Goal: Task Accomplishment & Management: Manage account settings

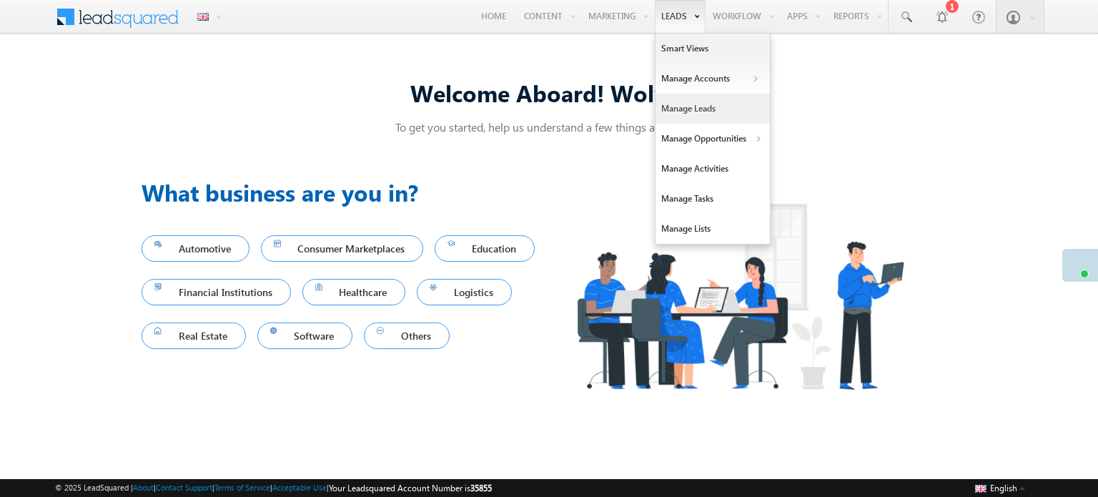
click at [684, 108] on link "Manage Leads" at bounding box center [713, 109] width 114 height 30
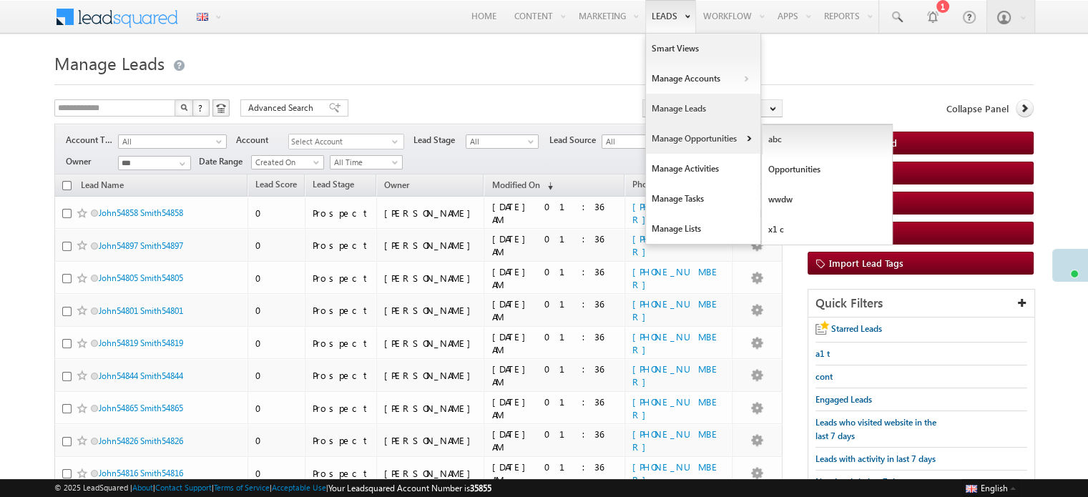
click at [812, 149] on link "abc" at bounding box center [826, 139] width 131 height 30
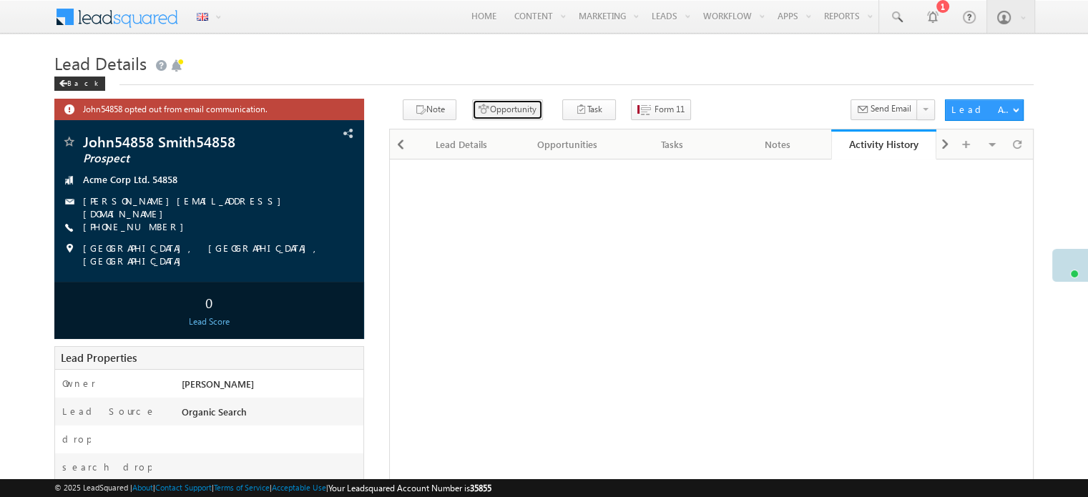
click at [500, 108] on button "Opportunity" at bounding box center [507, 109] width 71 height 21
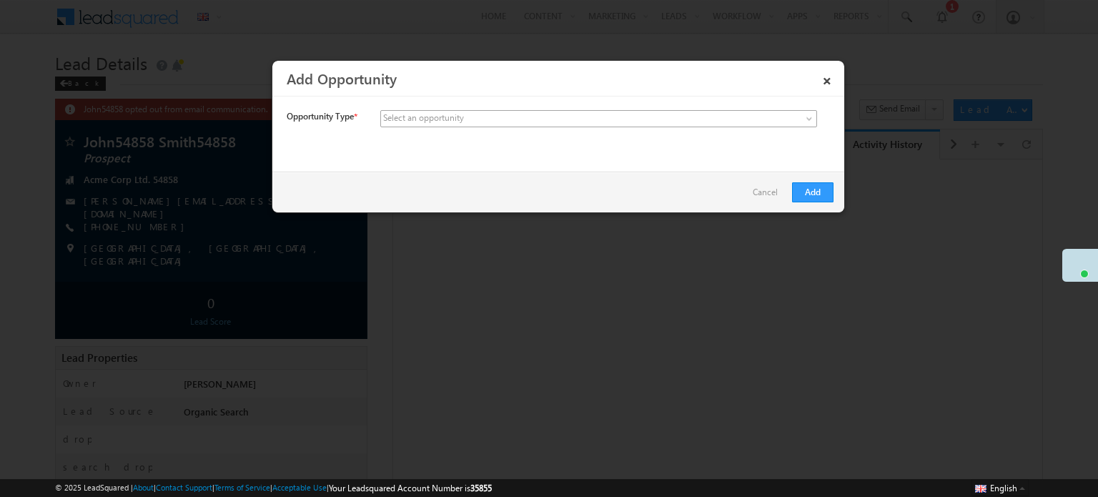
drag, startPoint x: 629, startPoint y: 103, endPoint x: 631, endPoint y: 110, distance: 7.5
click at [631, 110] on div "**********" at bounding box center [558, 130] width 572 height 61
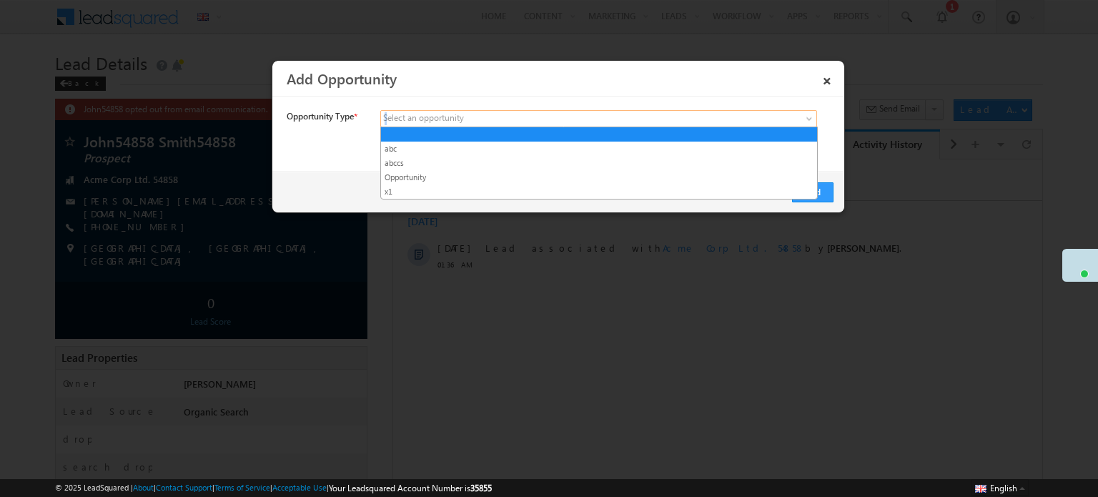
drag, startPoint x: 631, startPoint y: 110, endPoint x: 591, endPoint y: 128, distance: 44.5
click at [631, 111] on link at bounding box center [598, 118] width 437 height 17
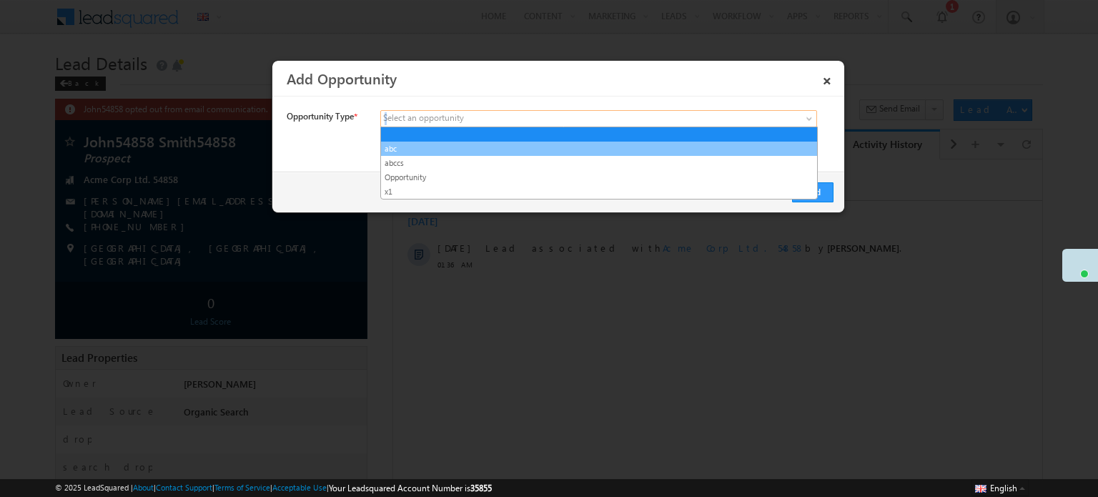
click at [522, 151] on link "abc" at bounding box center [599, 148] width 436 height 13
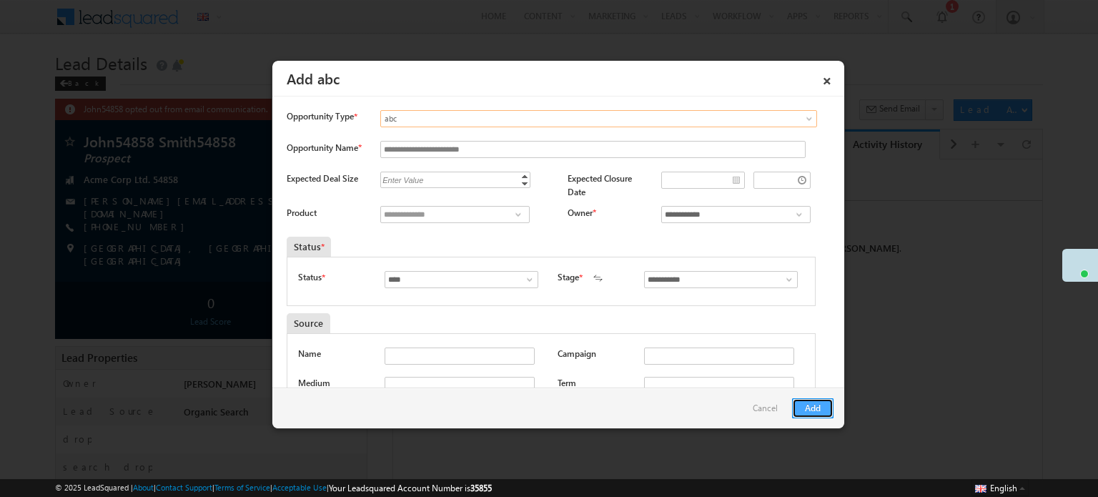
click at [814, 415] on button "Add" at bounding box center [812, 408] width 41 height 20
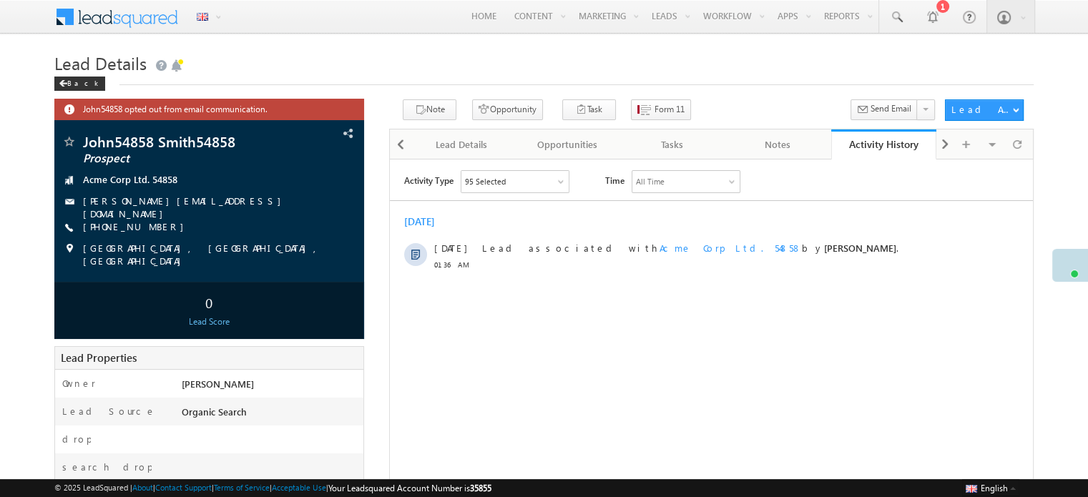
click at [527, 181] on div "95 Selected" at bounding box center [514, 180] width 107 height 21
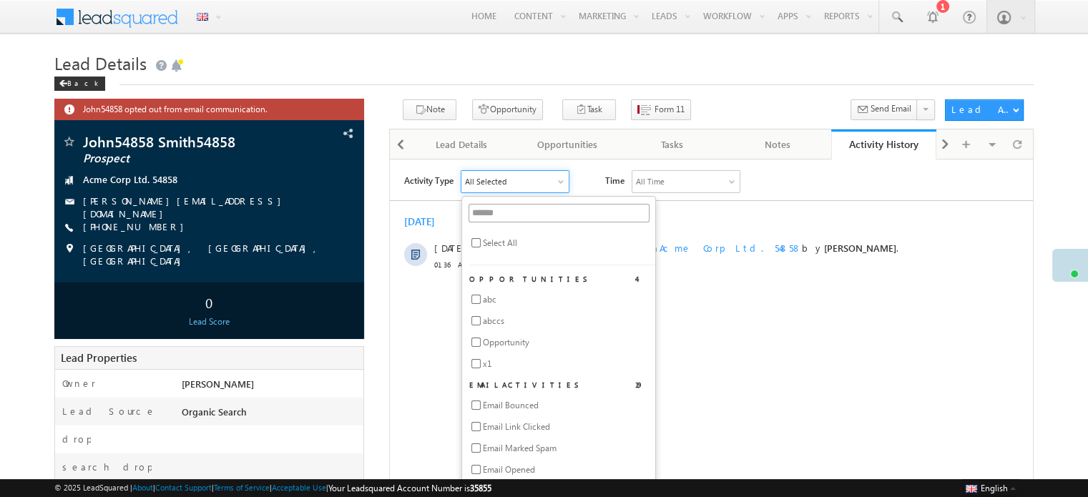
click at [814, 222] on div "[DATE]" at bounding box center [711, 220] width 643 height 13
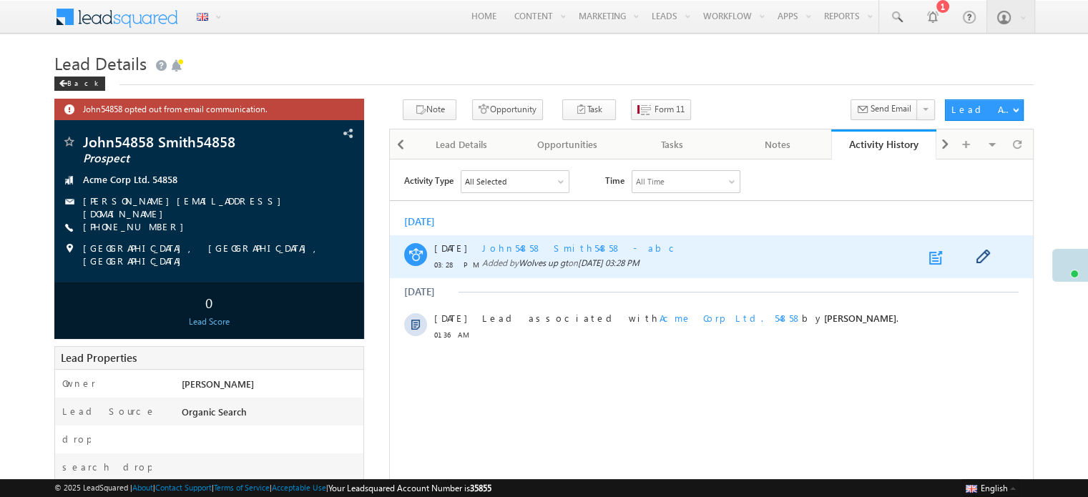
click at [934, 257] on link at bounding box center [937, 257] width 17 height 14
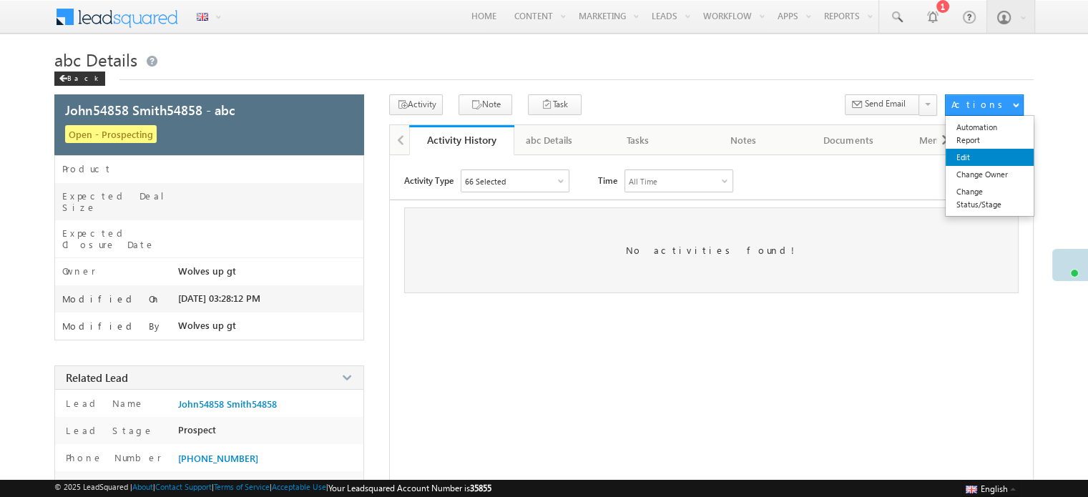
click at [988, 163] on link "Edit" at bounding box center [989, 157] width 88 height 17
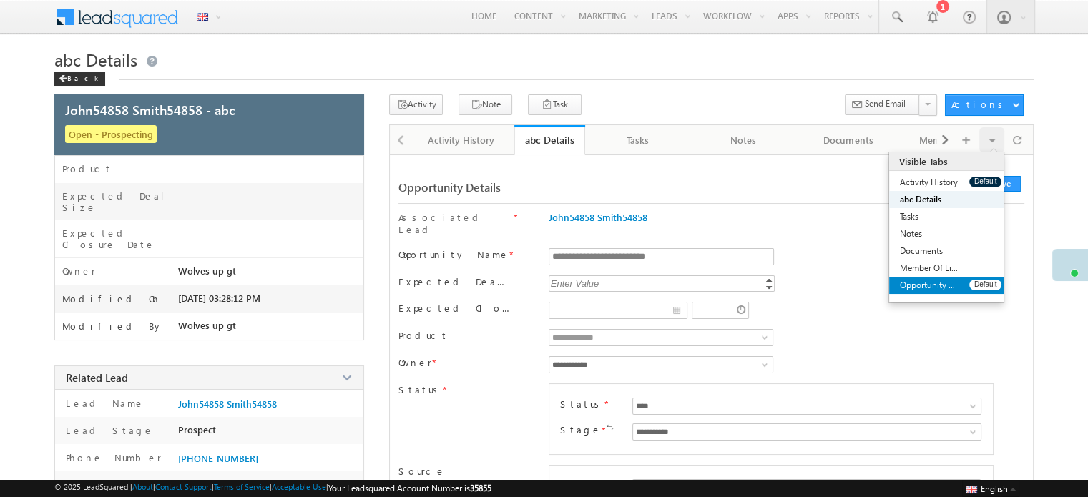
click at [929, 282] on link "Opportunity Share History" at bounding box center [929, 285] width 80 height 17
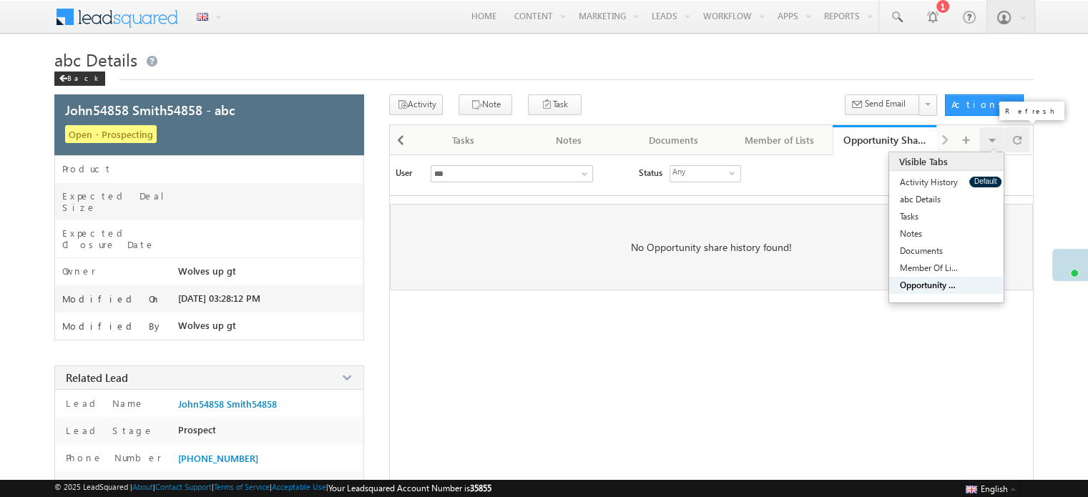
click at [1007, 141] on div at bounding box center [1016, 139] width 25 height 25
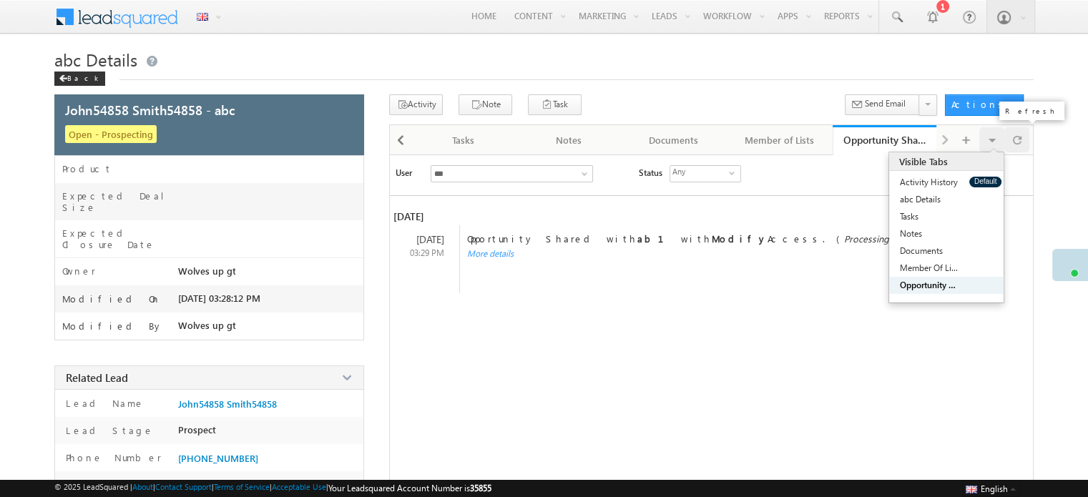
click at [1013, 142] on span at bounding box center [1016, 139] width 9 height 25
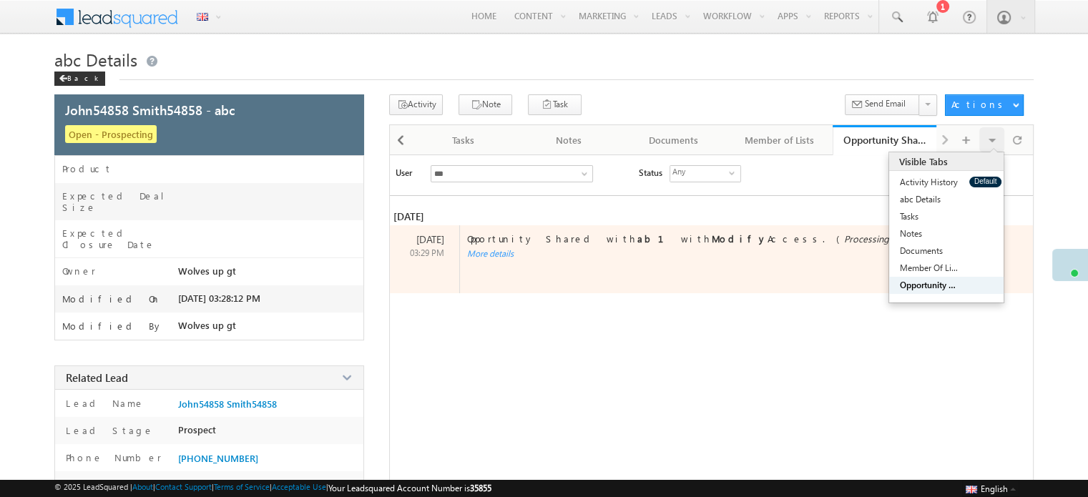
click at [478, 255] on div "More details" at bounding box center [736, 253] width 553 height 11
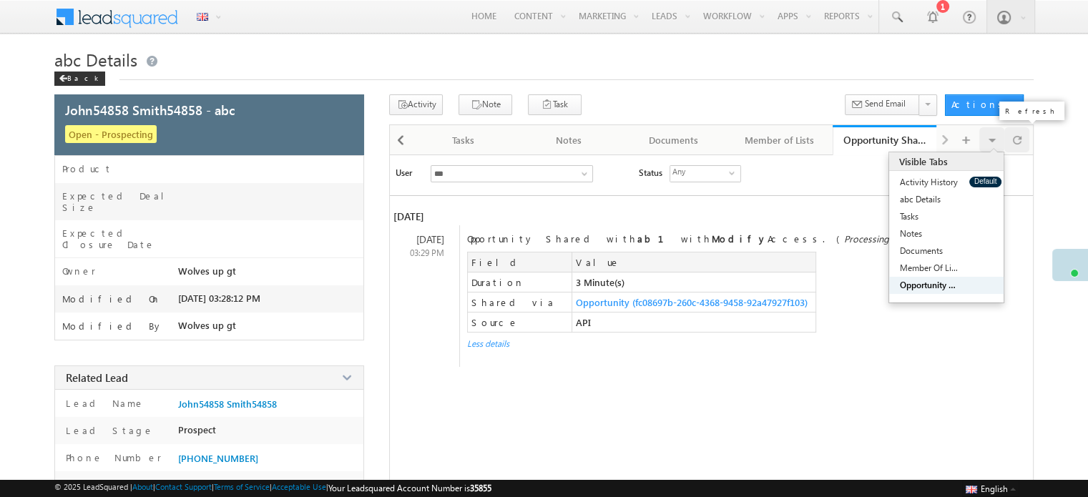
click at [1020, 145] on span at bounding box center [1016, 139] width 9 height 25
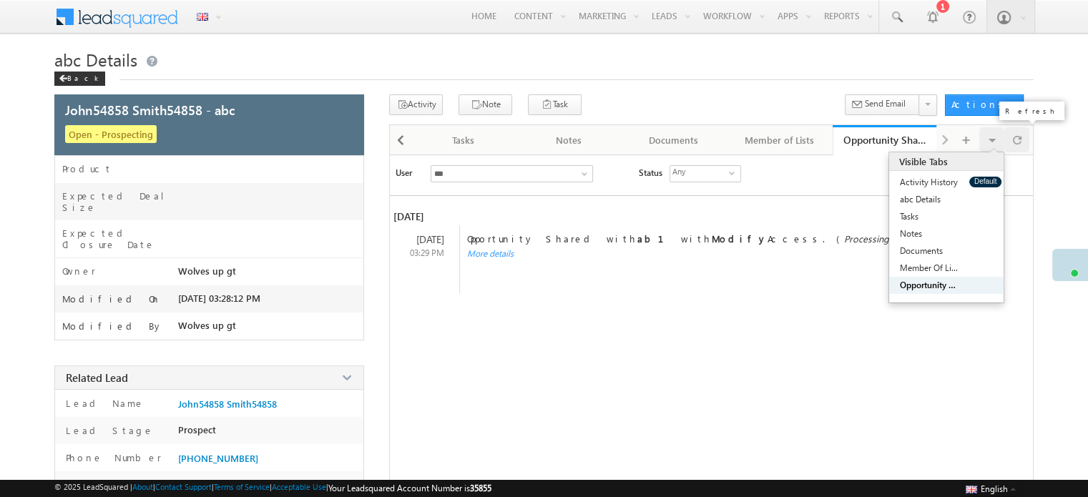
click at [1020, 145] on span at bounding box center [1016, 139] width 9 height 25
click at [1004, 142] on div at bounding box center [1016, 139] width 25 height 25
click at [1003, 142] on div "Visible Tabs Activity History Default abc Details Default Tasks Default Notes D…" at bounding box center [991, 139] width 25 height 25
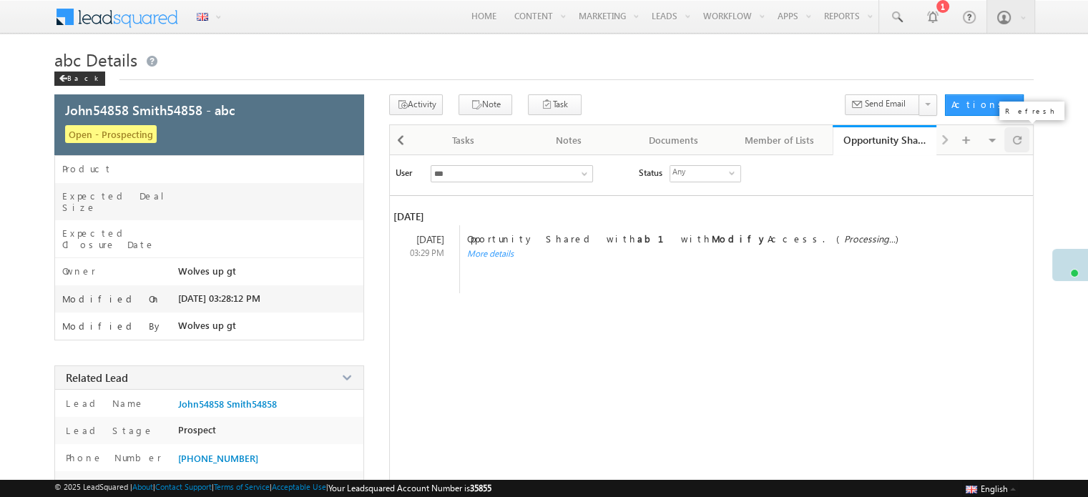
click at [1010, 142] on div at bounding box center [1016, 139] width 25 height 25
click at [1014, 142] on span at bounding box center [1016, 139] width 9 height 25
click at [1006, 144] on div at bounding box center [1016, 139] width 25 height 25
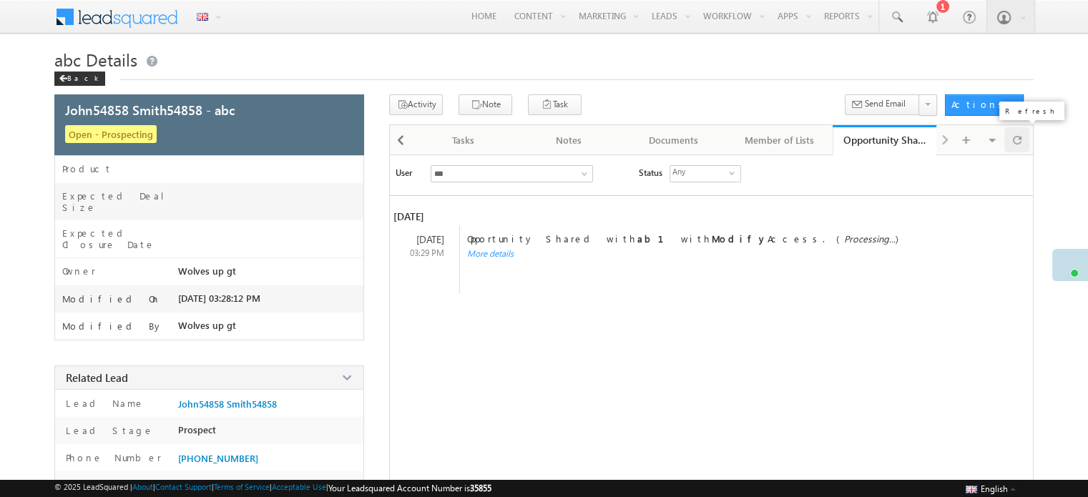
click at [1005, 144] on div at bounding box center [1016, 139] width 25 height 25
click at [1012, 144] on span at bounding box center [1016, 139] width 9 height 25
click at [1018, 147] on span at bounding box center [1016, 139] width 9 height 25
click at [1018, 146] on div at bounding box center [1016, 139] width 25 height 25
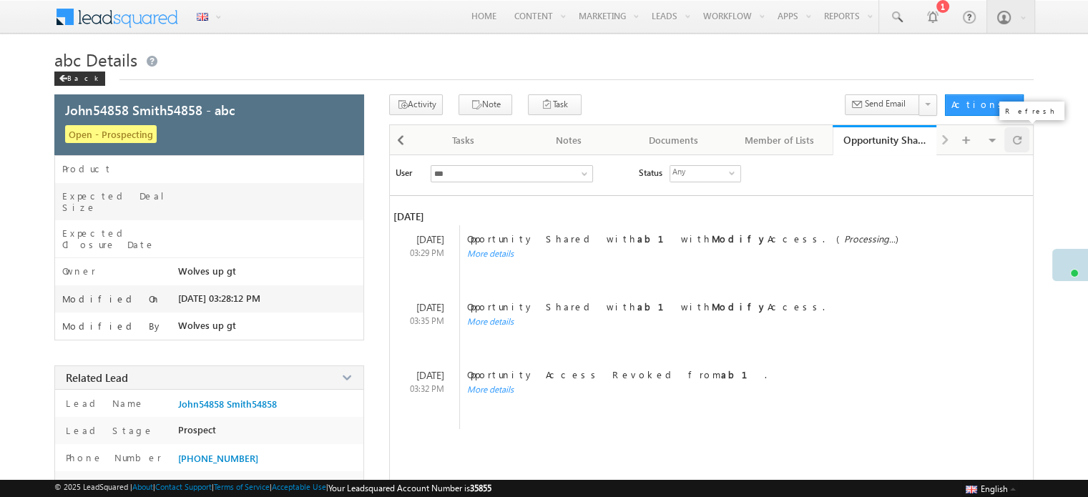
click at [1016, 146] on span at bounding box center [1016, 139] width 9 height 25
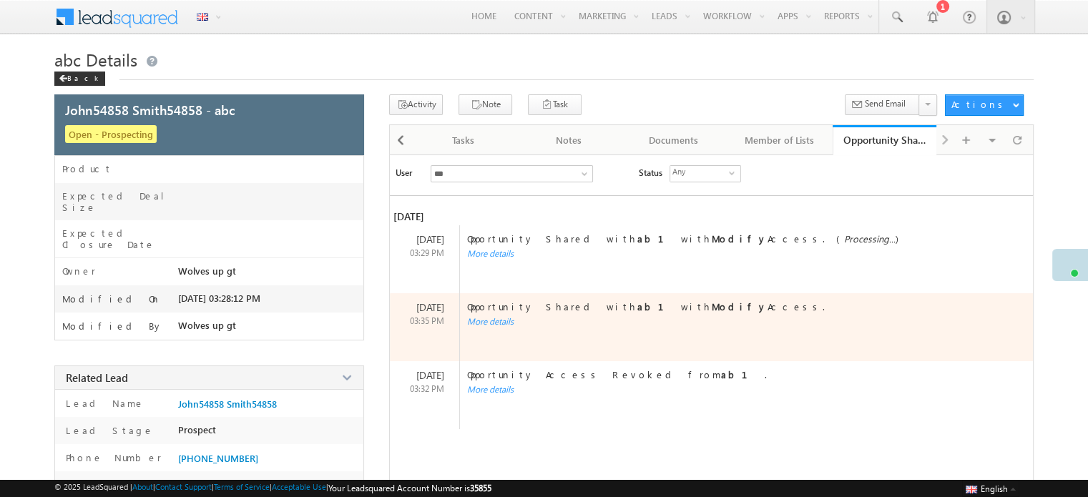
click at [483, 317] on div "More details" at bounding box center [736, 321] width 553 height 11
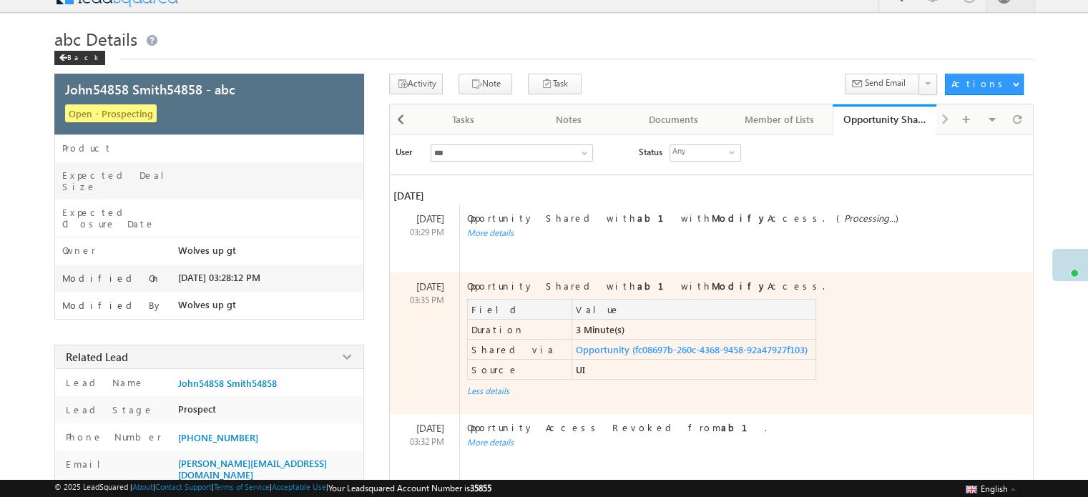
scroll to position [47, 0]
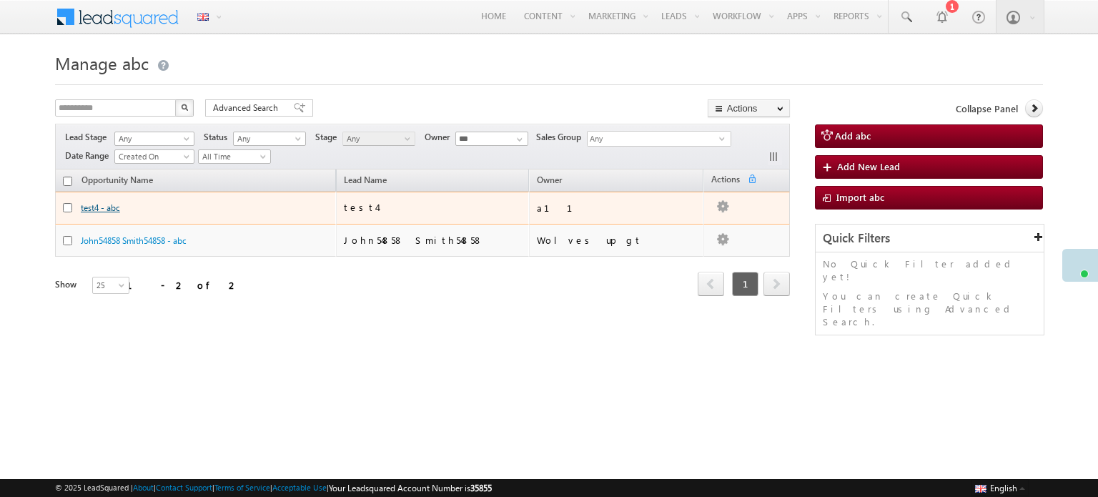
click at [105, 204] on link "test4 - abc" at bounding box center [100, 207] width 39 height 11
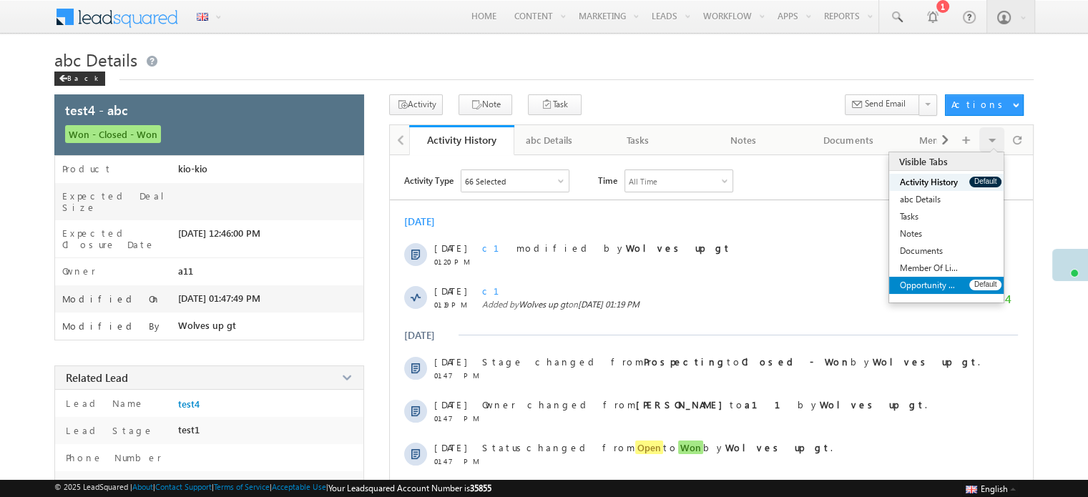
click at [936, 285] on link "Opportunity Share History" at bounding box center [929, 285] width 80 height 17
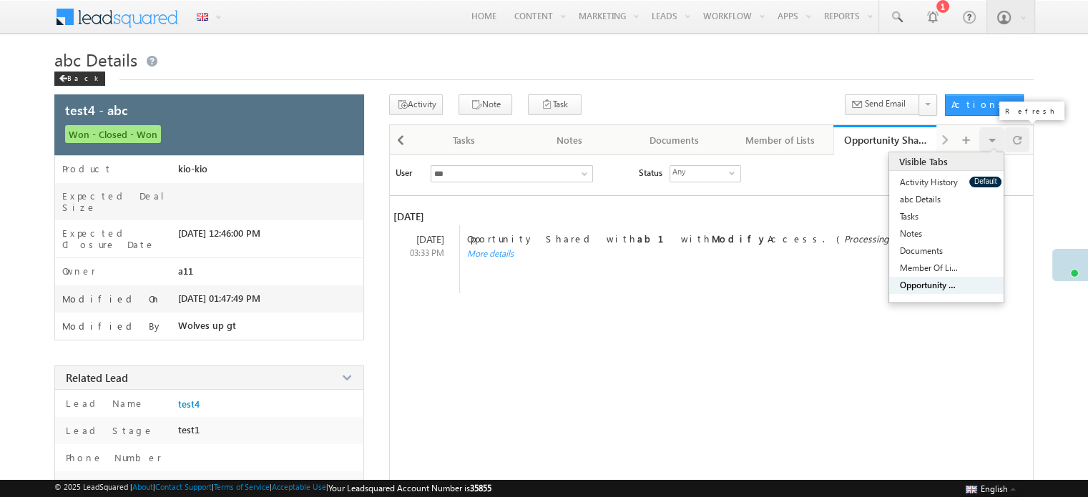
click at [1015, 144] on span at bounding box center [1016, 139] width 9 height 25
click at [1015, 142] on span at bounding box center [1016, 139] width 9 height 25
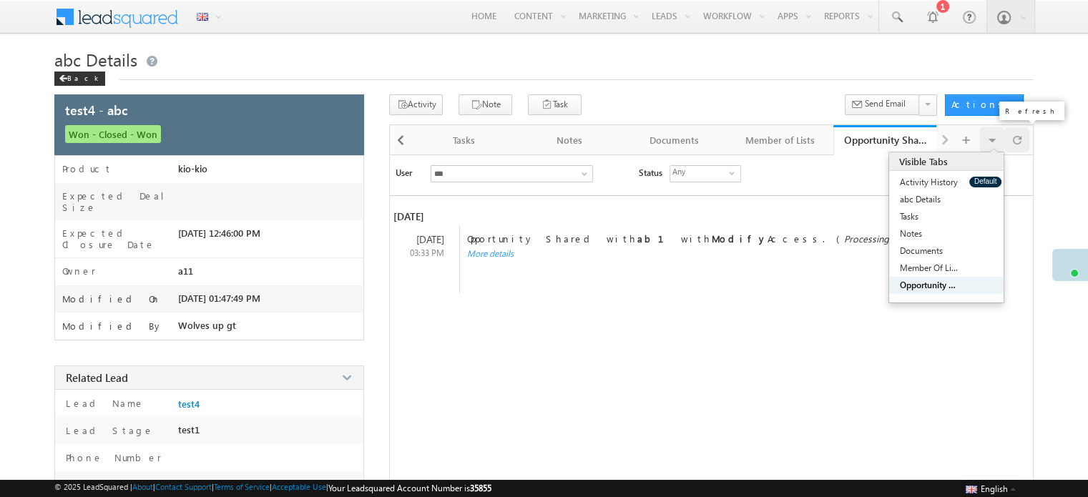
click at [1015, 142] on span at bounding box center [1016, 139] width 9 height 25
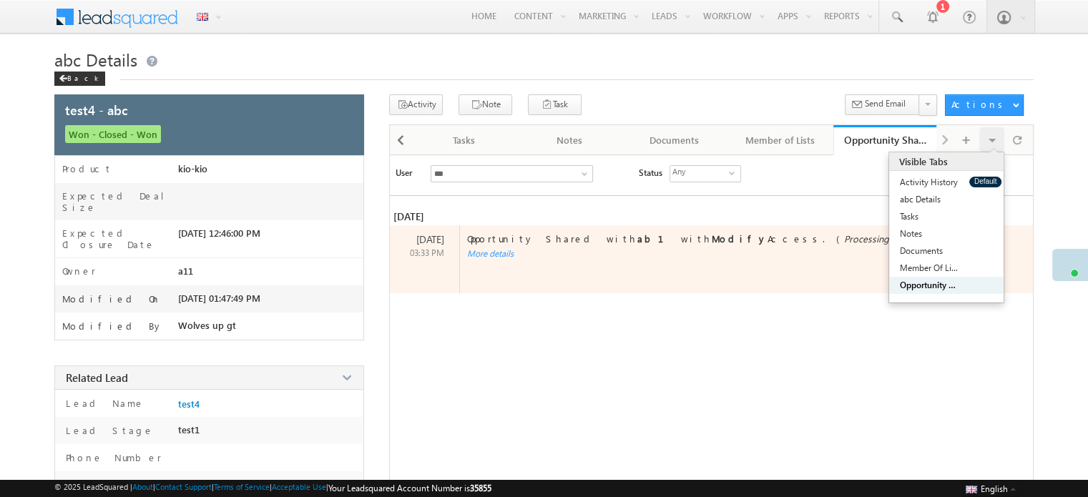
click at [484, 248] on div "More details" at bounding box center [736, 253] width 553 height 11
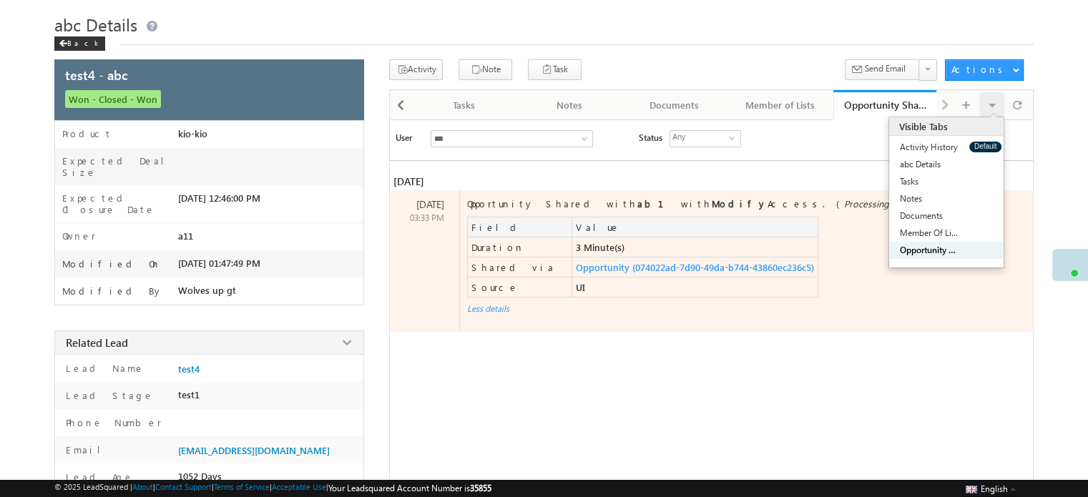
scroll to position [71, 0]
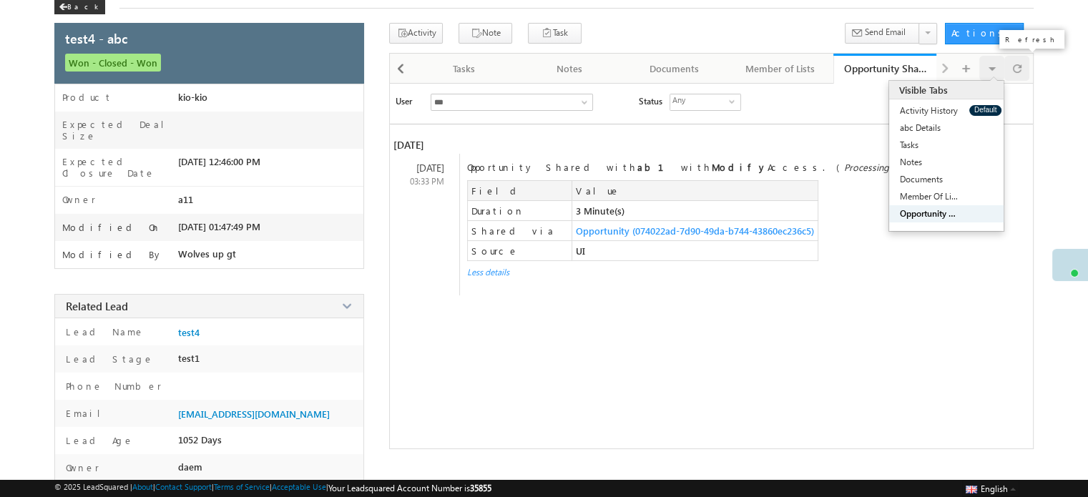
click at [1013, 69] on span at bounding box center [1016, 68] width 9 height 25
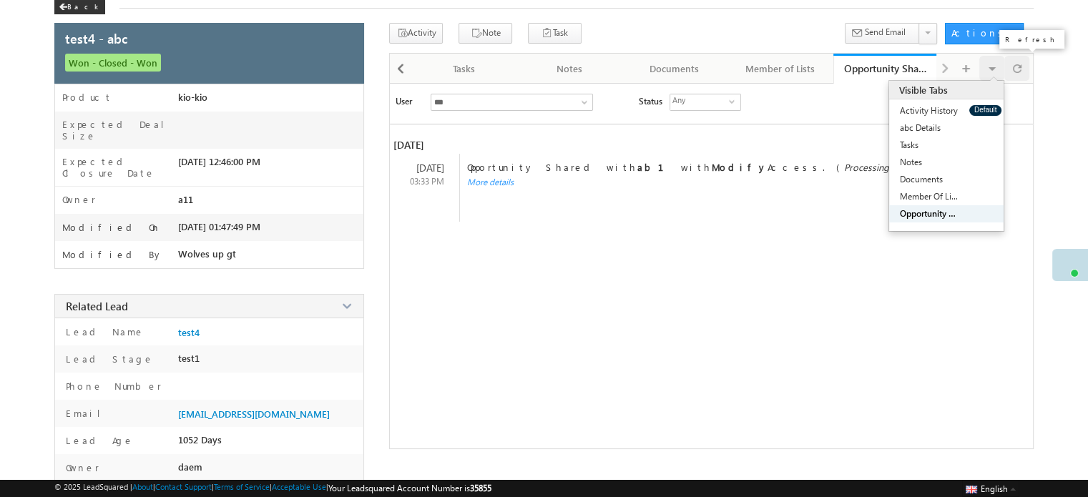
click at [1021, 71] on div at bounding box center [1016, 68] width 25 height 25
click at [1029, 71] on div at bounding box center [1016, 68] width 25 height 25
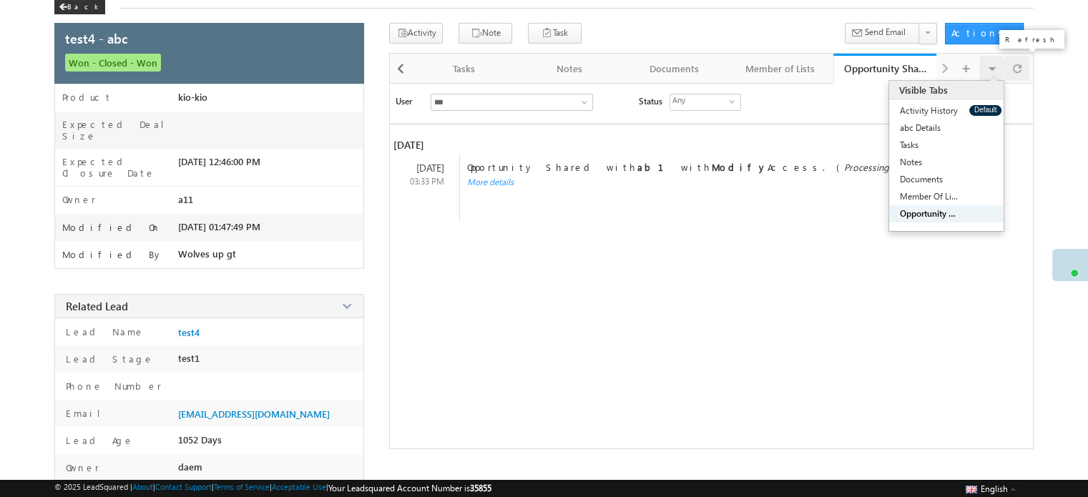
click at [1014, 68] on span at bounding box center [1016, 68] width 9 height 25
click at [1012, 71] on span at bounding box center [1016, 68] width 9 height 25
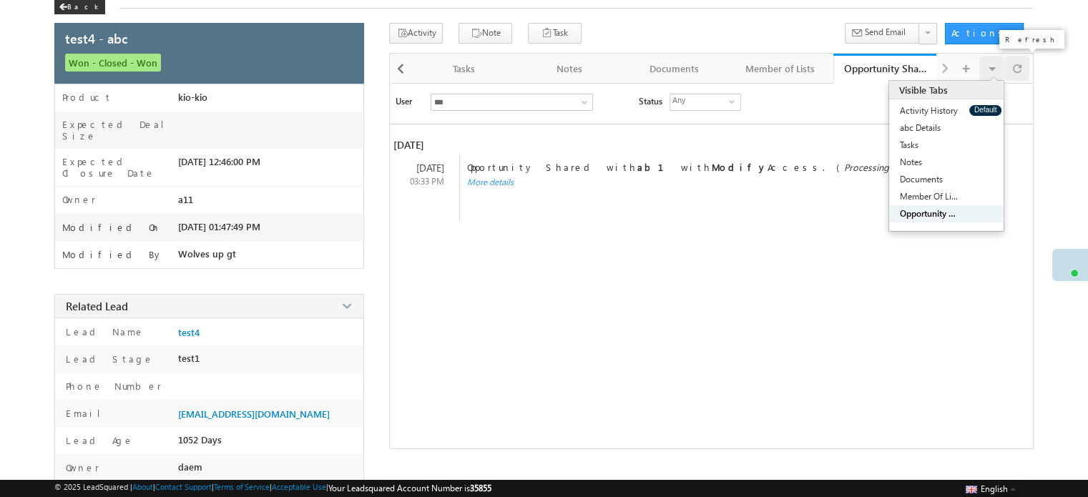
click at [1010, 71] on div at bounding box center [1016, 68] width 25 height 25
click at [1010, 72] on div at bounding box center [1016, 68] width 25 height 25
click at [1012, 73] on span at bounding box center [1016, 68] width 9 height 25
click at [998, 82] on div "Visible Tabs" at bounding box center [946, 90] width 114 height 19
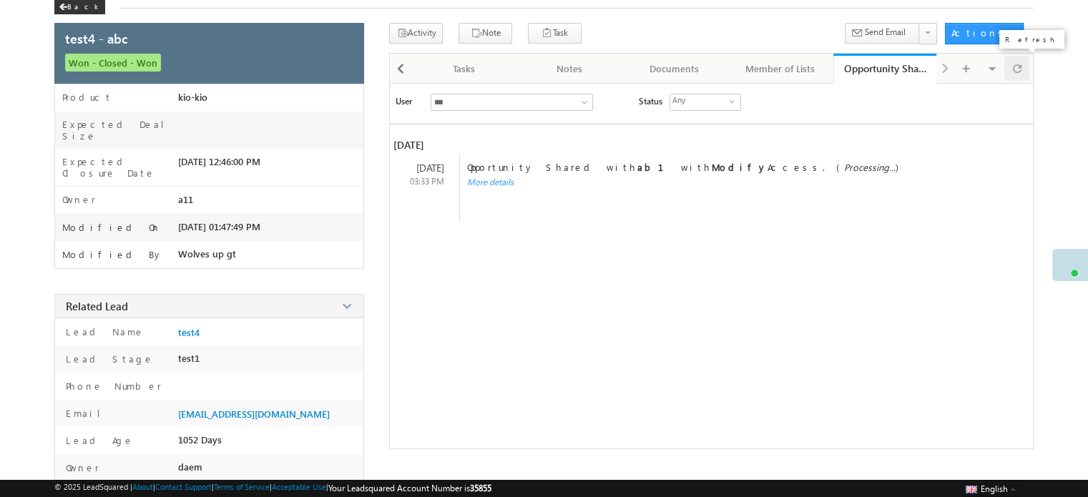
click at [1014, 71] on span at bounding box center [1016, 68] width 9 height 25
click at [1019, 69] on span at bounding box center [1016, 68] width 9 height 25
click at [1020, 71] on div at bounding box center [1016, 68] width 25 height 25
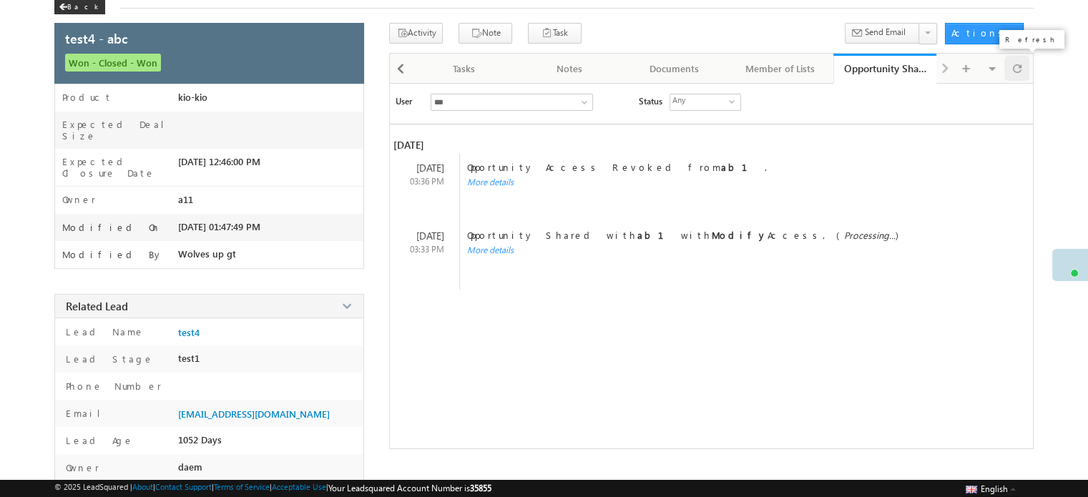
click at [1013, 75] on span at bounding box center [1016, 68] width 9 height 25
click at [1020, 70] on span at bounding box center [1016, 68] width 9 height 25
click at [1016, 75] on span at bounding box center [1016, 68] width 9 height 25
click at [1010, 79] on div at bounding box center [1016, 68] width 25 height 25
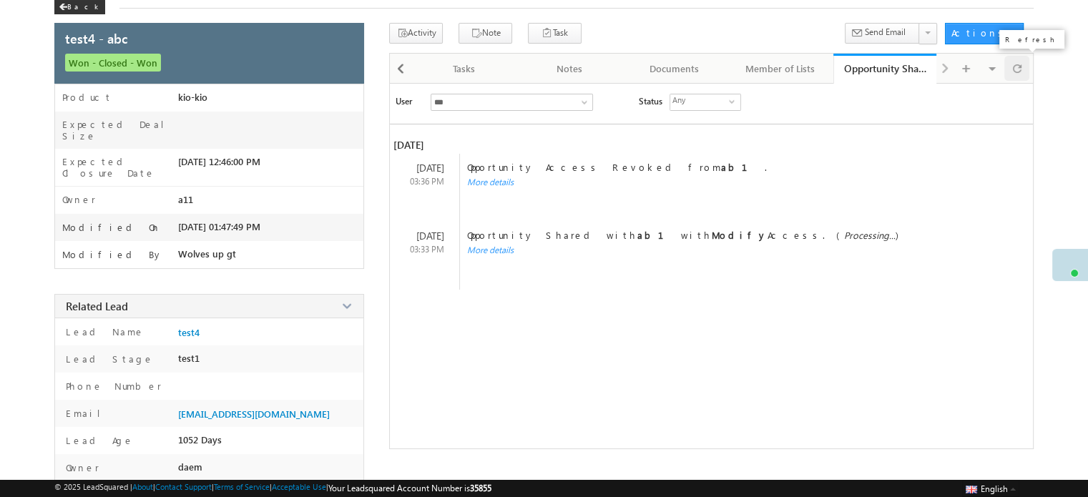
click at [1008, 79] on div at bounding box center [1016, 68] width 25 height 25
click at [1007, 79] on div at bounding box center [1016, 68] width 25 height 25
click at [1015, 69] on span at bounding box center [1016, 68] width 9 height 25
click at [1012, 71] on span at bounding box center [1016, 68] width 9 height 25
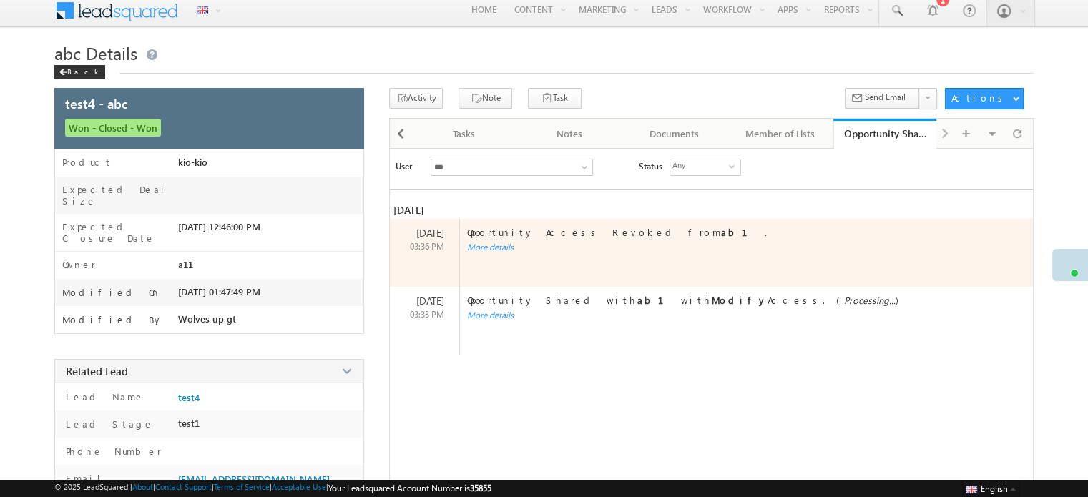
scroll to position [0, 0]
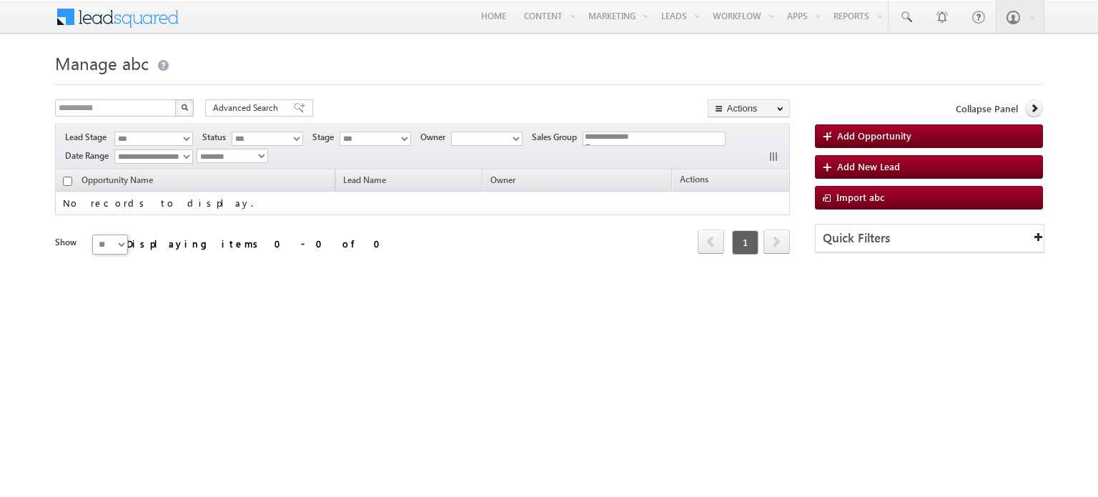
select select
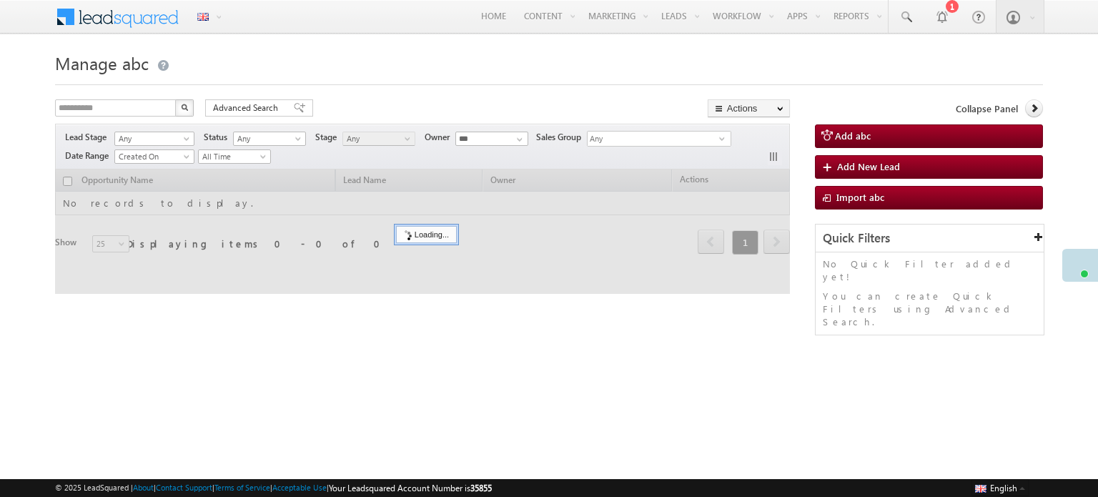
click at [226, 326] on div "× Online Away Offline Red Online Away Offline (Check-Out) Wolves up gt Hours" at bounding box center [549, 226] width 988 height 357
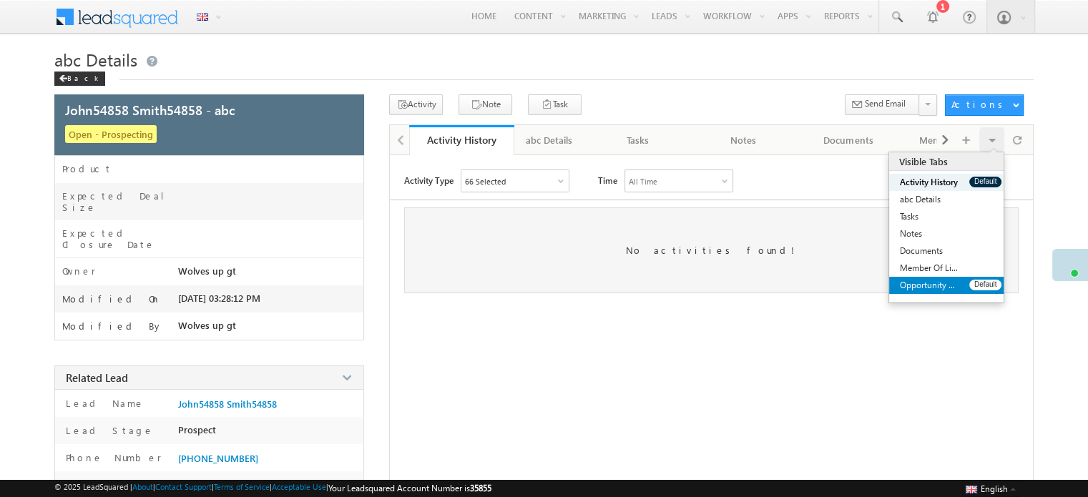
click at [964, 288] on link "Opportunity Share History" at bounding box center [929, 285] width 80 height 17
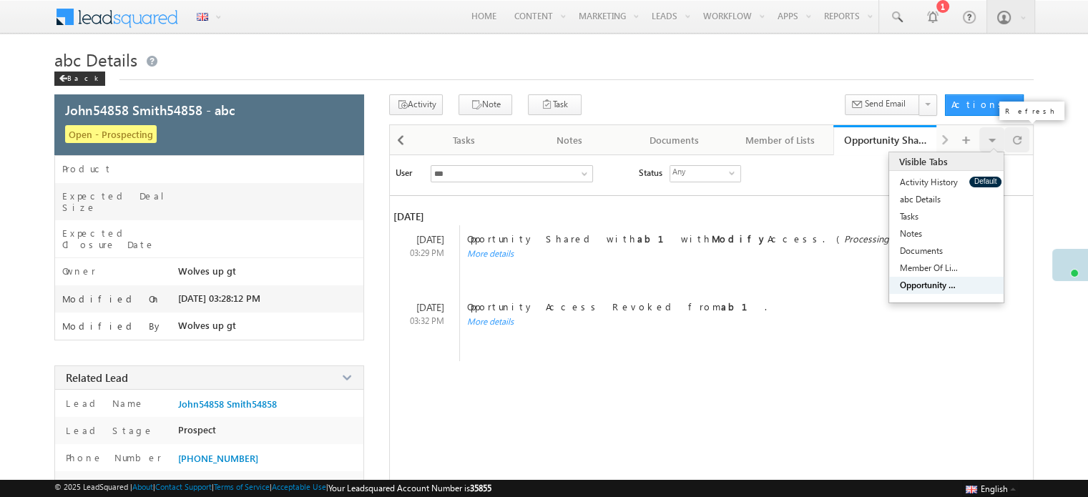
click at [1020, 134] on span at bounding box center [1016, 139] width 9 height 25
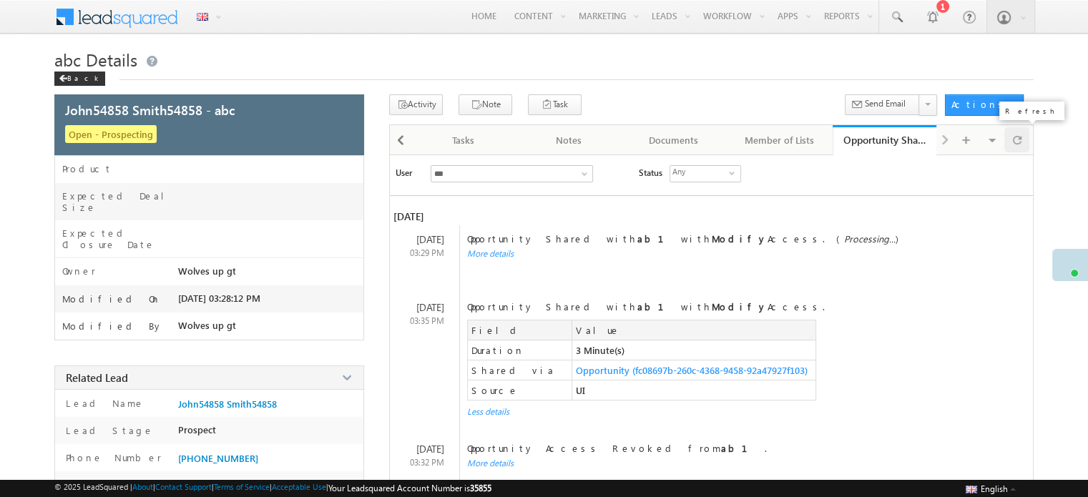
click at [1007, 142] on div at bounding box center [1016, 139] width 25 height 25
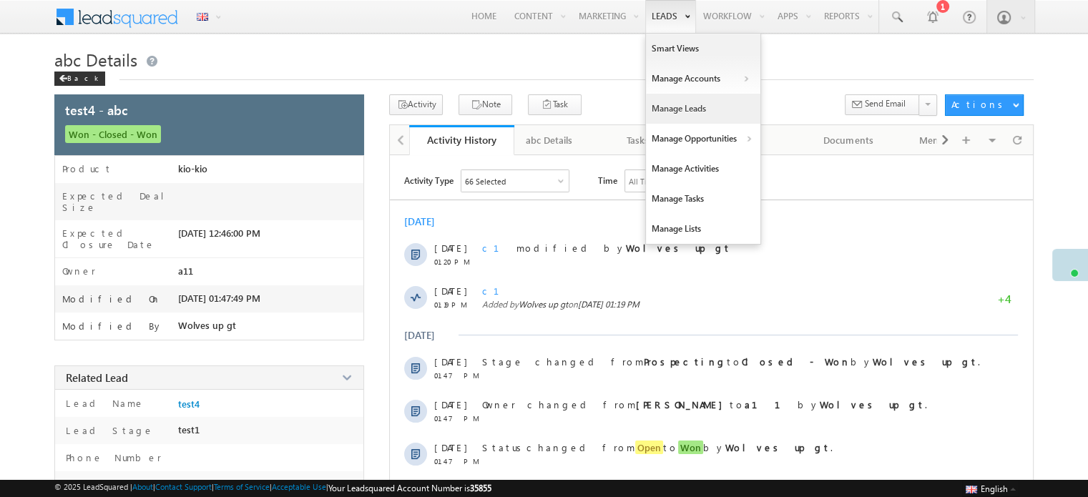
click at [686, 108] on link "Manage Leads" at bounding box center [703, 109] width 114 height 30
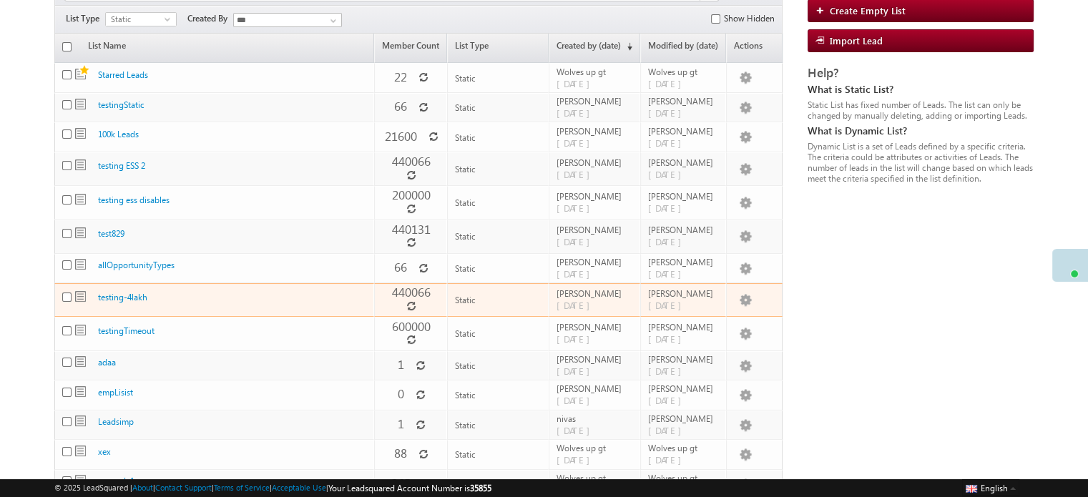
scroll to position [119, 0]
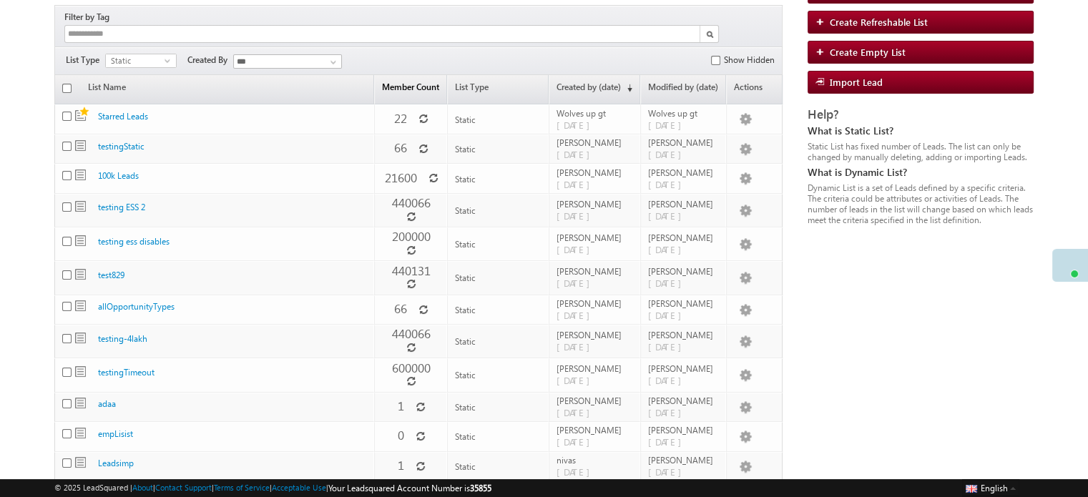
click at [430, 77] on link "Member Count" at bounding box center [410, 90] width 71 height 27
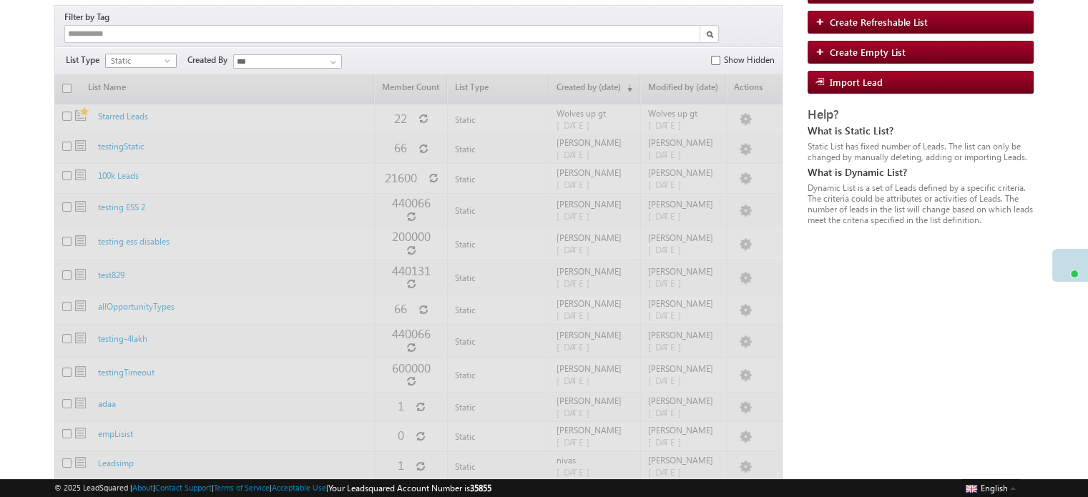
click at [154, 54] on span "Static" at bounding box center [135, 60] width 59 height 13
click at [149, 55] on li "All" at bounding box center [141, 60] width 70 height 14
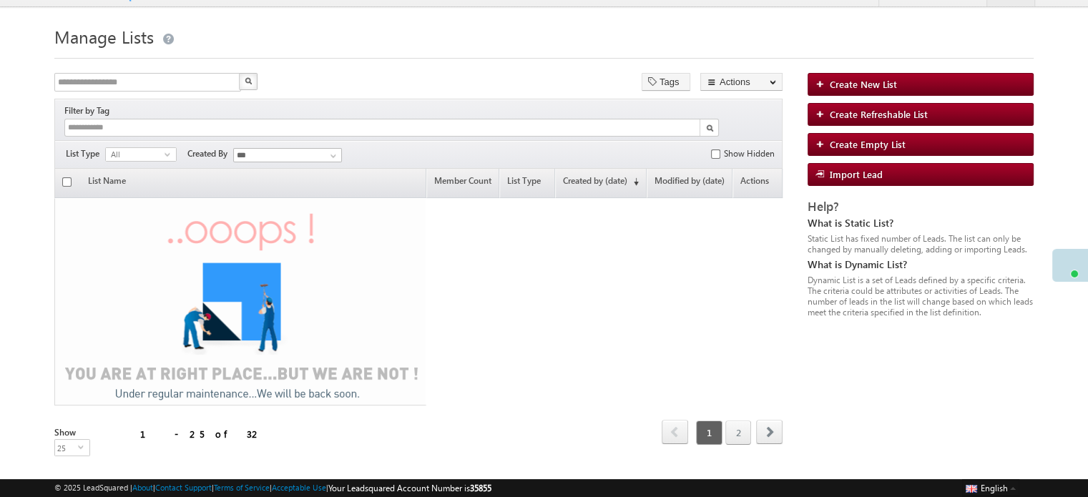
scroll to position [0, 0]
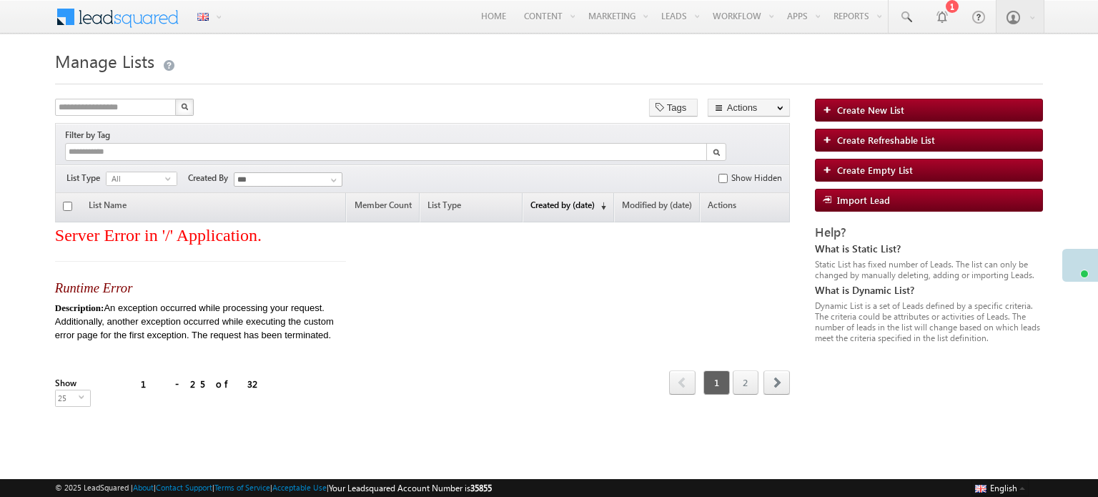
click at [581, 194] on link "Created by (date) (sorted descending)" at bounding box center [568, 207] width 90 height 27
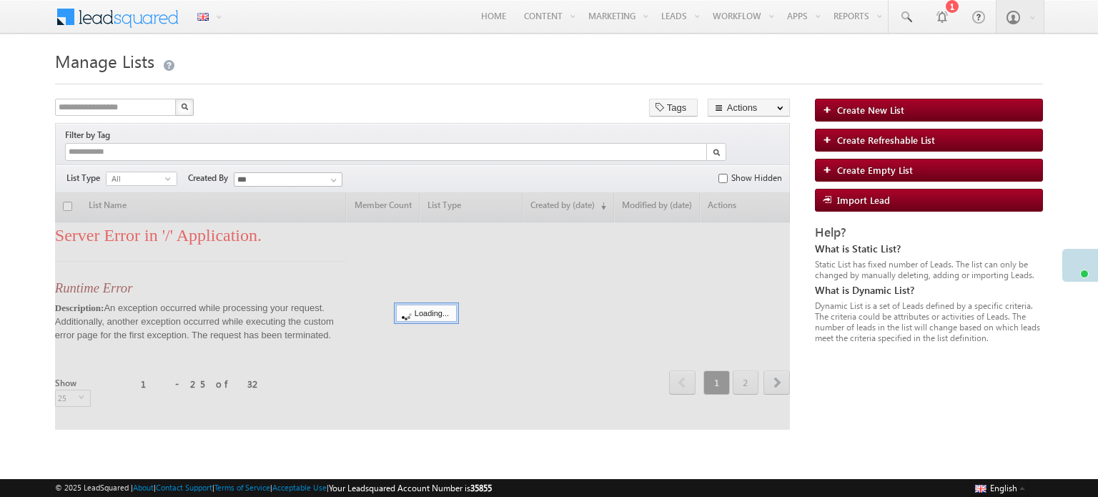
click at [403, 193] on div at bounding box center [422, 311] width 735 height 237
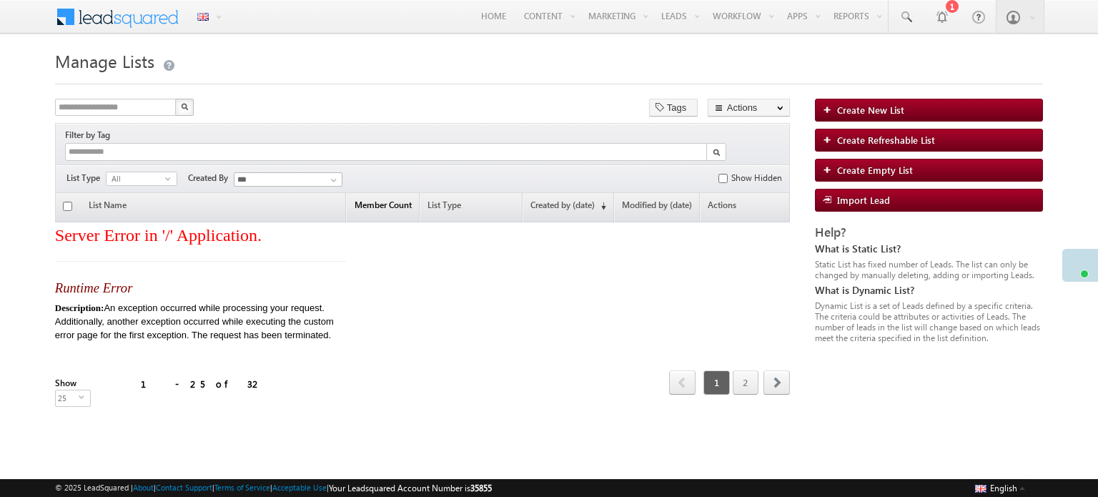
click at [400, 194] on link "Member Count" at bounding box center [383, 207] width 72 height 27
click at [557, 194] on link "Created by (date) (sorted descending)" at bounding box center [568, 207] width 90 height 27
click at [382, 194] on link "Member Count" at bounding box center [383, 207] width 72 height 27
click at [376, 202] on link "Member Count" at bounding box center [383, 207] width 72 height 27
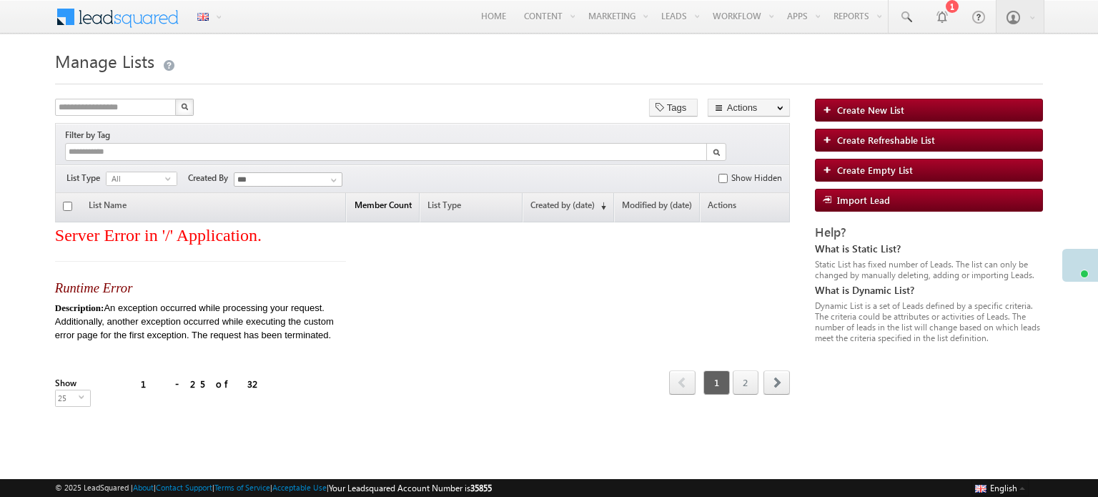
click at [385, 194] on link "Member Count" at bounding box center [383, 207] width 72 height 27
click at [398, 194] on link "Member Count" at bounding box center [383, 207] width 72 height 27
click at [396, 194] on link "Member Count" at bounding box center [383, 207] width 72 height 27
click at [395, 194] on link "Member Count" at bounding box center [383, 207] width 72 height 27
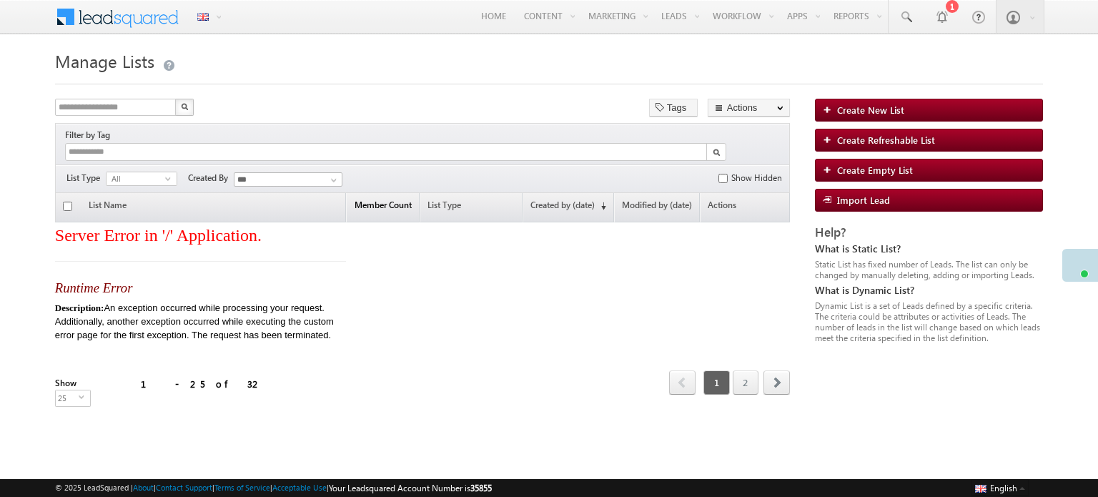
click at [395, 194] on link "Member Count" at bounding box center [383, 207] width 72 height 27
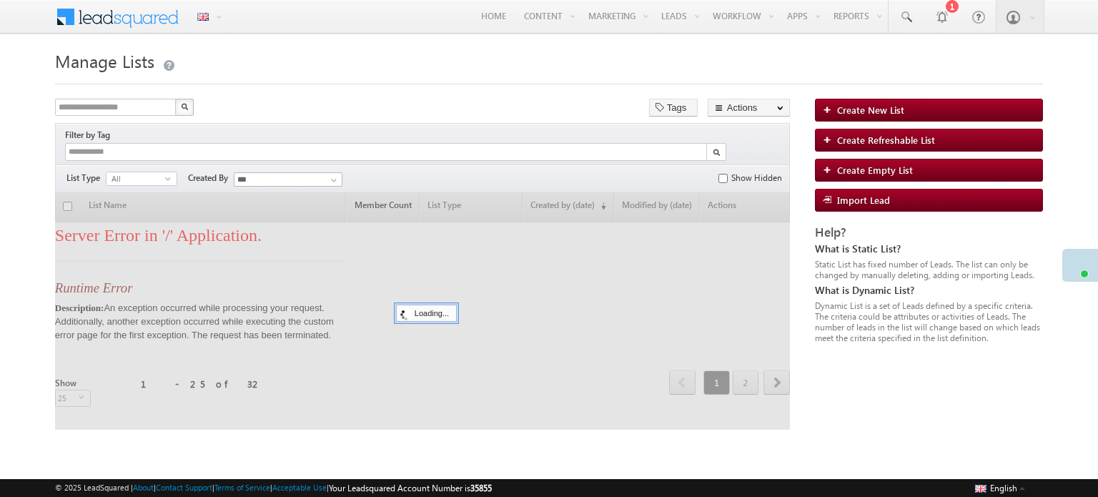
click at [395, 193] on div at bounding box center [422, 311] width 735 height 237
click at [378, 195] on div at bounding box center [422, 311] width 735 height 237
click at [157, 172] on span "All" at bounding box center [136, 178] width 59 height 13
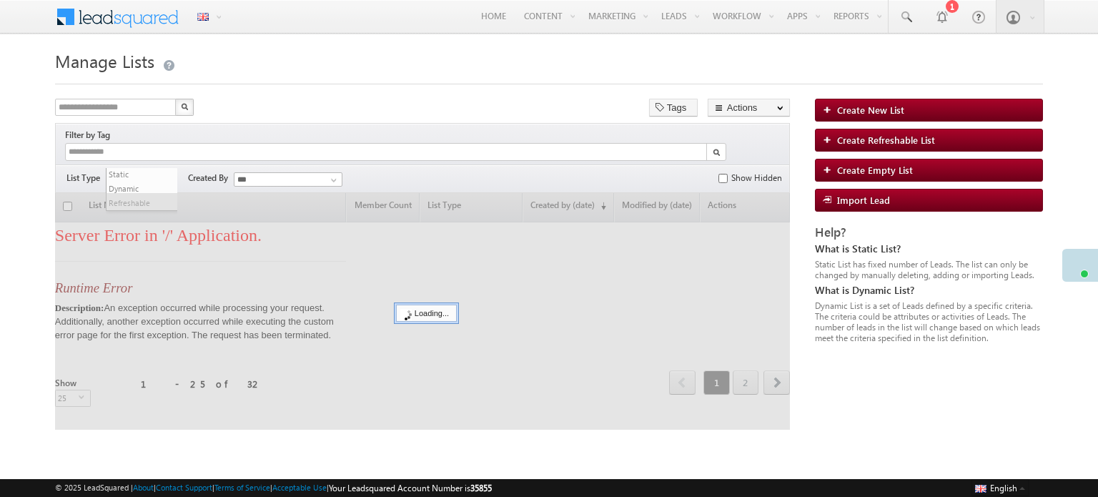
click at [147, 193] on div at bounding box center [422, 311] width 735 height 237
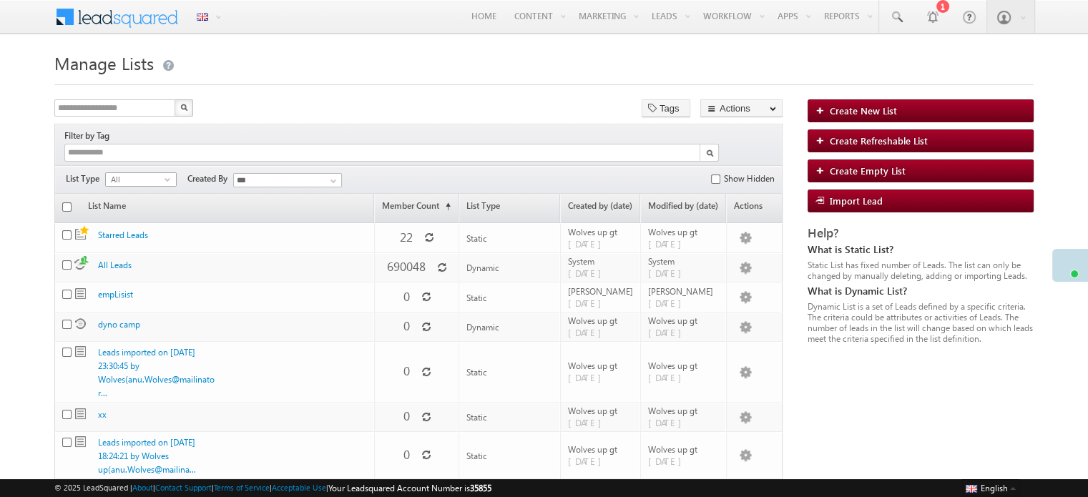
click at [164, 176] on span "select" at bounding box center [169, 179] width 11 height 6
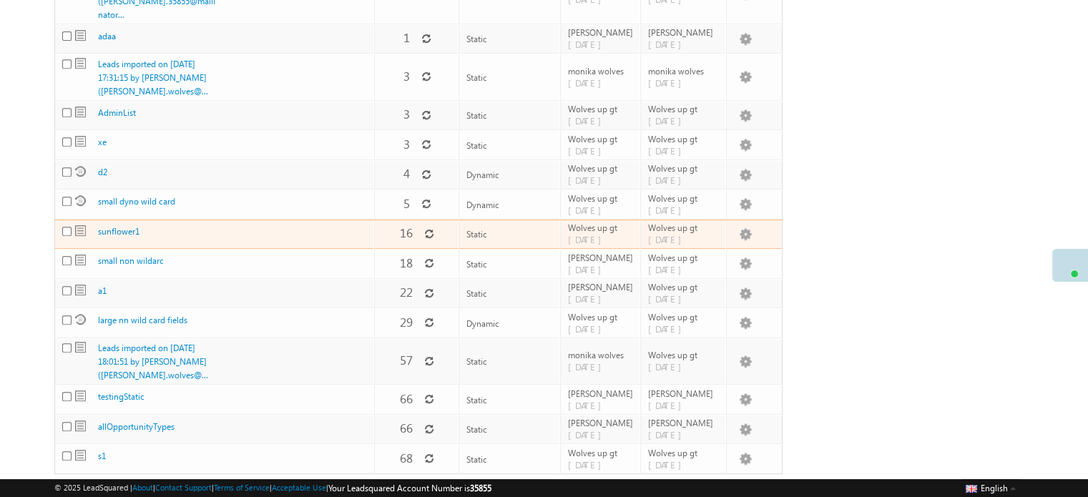
scroll to position [694, 0]
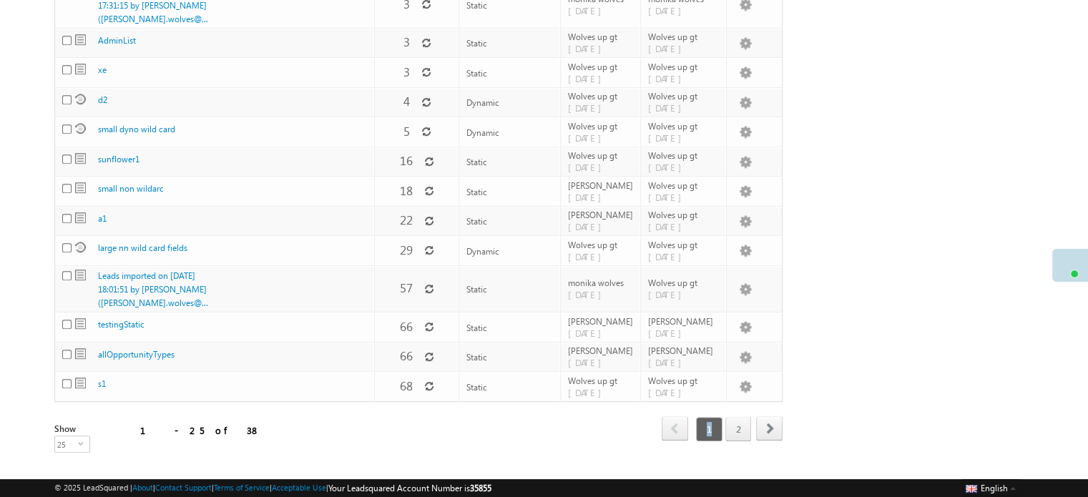
click at [709, 417] on span "1" at bounding box center [709, 429] width 26 height 24
click at [729, 417] on link "2" at bounding box center [738, 429] width 26 height 24
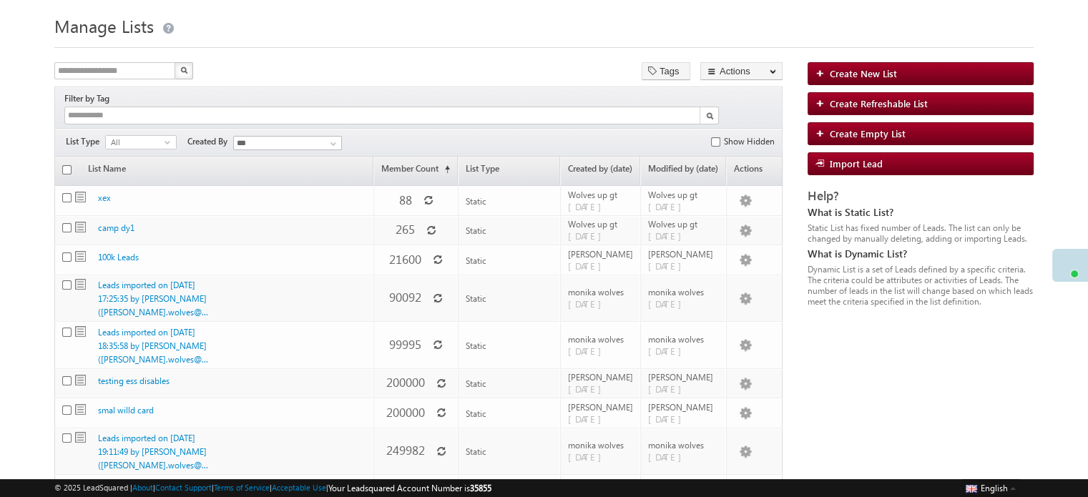
scroll to position [0, 0]
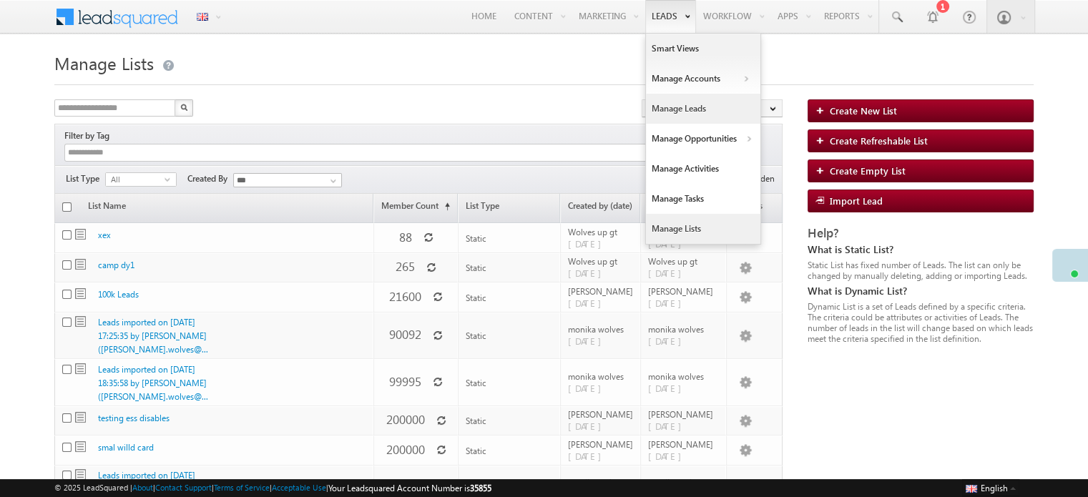
drag, startPoint x: 681, startPoint y: 231, endPoint x: 699, endPoint y: 105, distance: 127.1
